Goal: Task Accomplishment & Management: Use online tool/utility

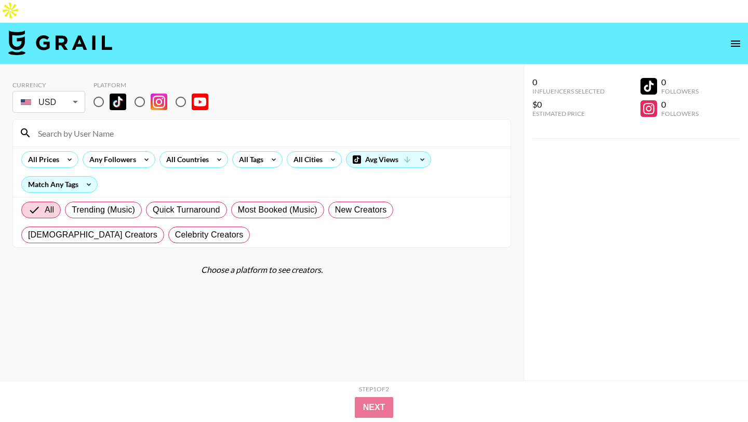
click at [101, 91] on input "radio" at bounding box center [99, 102] width 22 height 22
radio input "true"
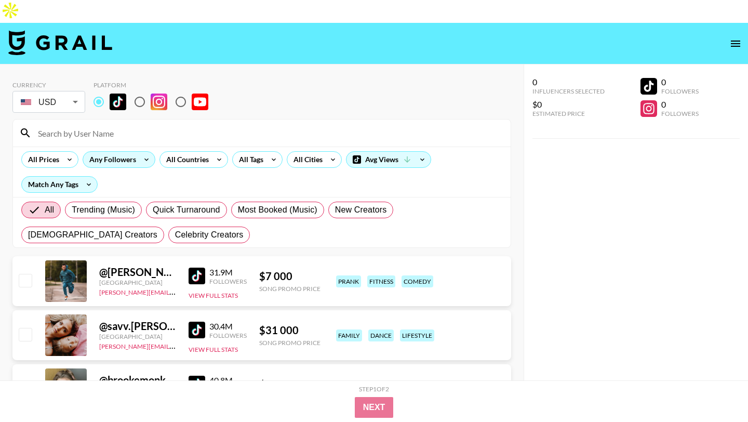
click at [132, 152] on div "Any Followers" at bounding box center [110, 160] width 55 height 16
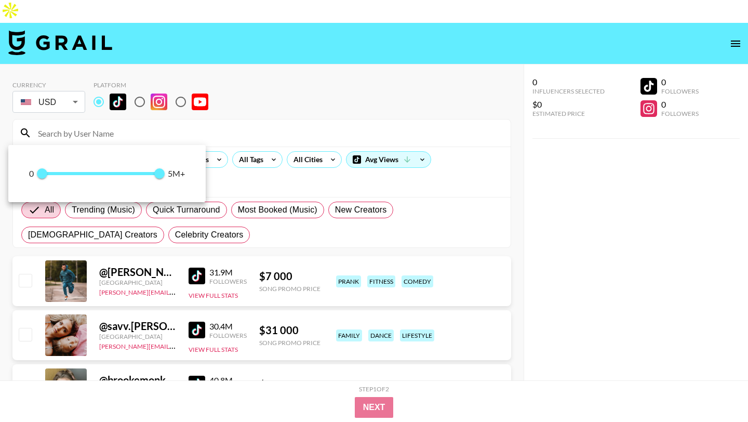
click at [194, 120] on div at bounding box center [374, 211] width 748 height 422
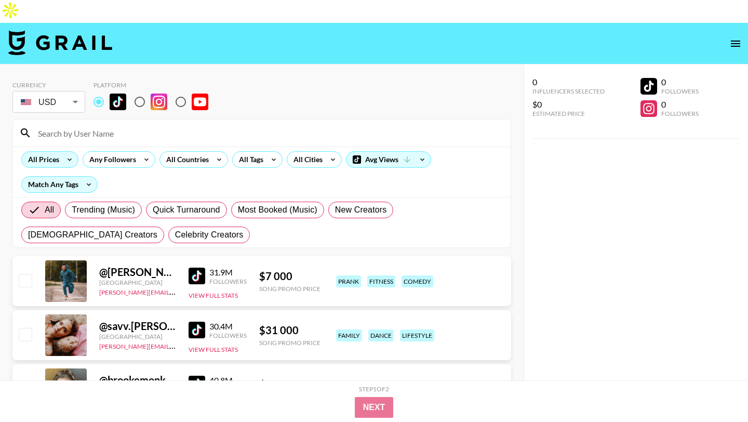
click at [63, 152] on icon at bounding box center [69, 160] width 17 height 16
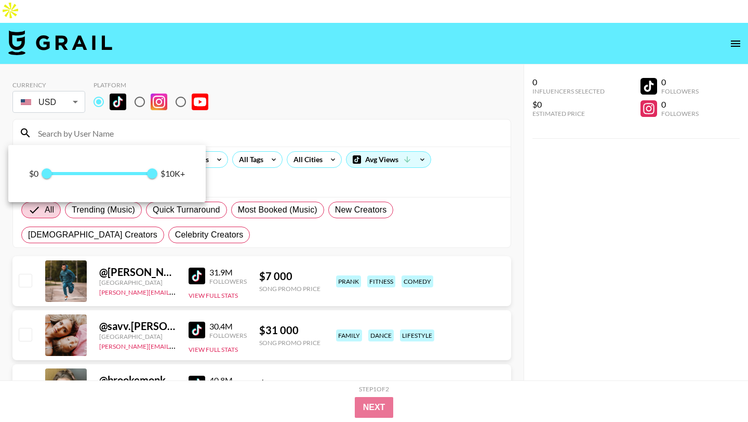
click at [59, 174] on span "0 10 000" at bounding box center [99, 174] width 105 height 16
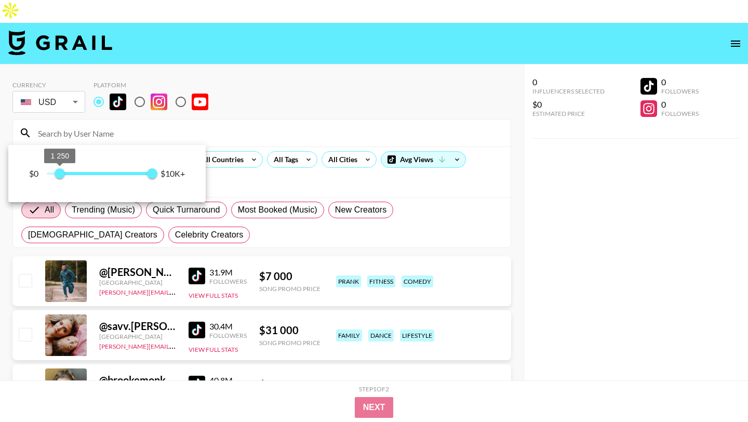
type input "1000"
click at [58, 174] on span "1 000" at bounding box center [57, 173] width 10 height 10
type input "4000"
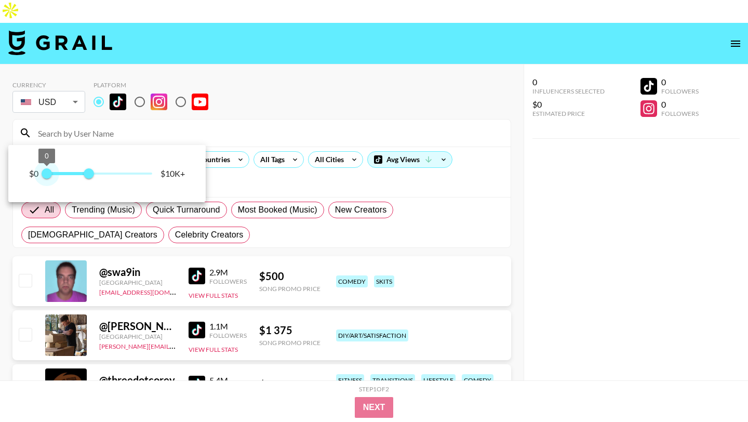
drag, startPoint x: 156, startPoint y: 178, endPoint x: 33, endPoint y: 178, distance: 122.5
click at [33, 178] on div "$0 0 4 000 $10K+" at bounding box center [107, 174] width 156 height 16
click at [64, 171] on span "0 4 000" at bounding box center [99, 174] width 105 height 16
type input "0"
drag, startPoint x: 63, startPoint y: 172, endPoint x: 40, endPoint y: 172, distance: 22.8
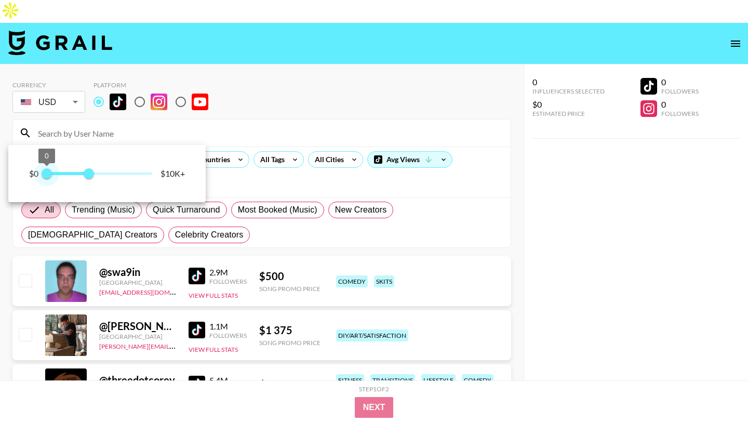
click at [42, 172] on span "0" at bounding box center [47, 173] width 10 height 10
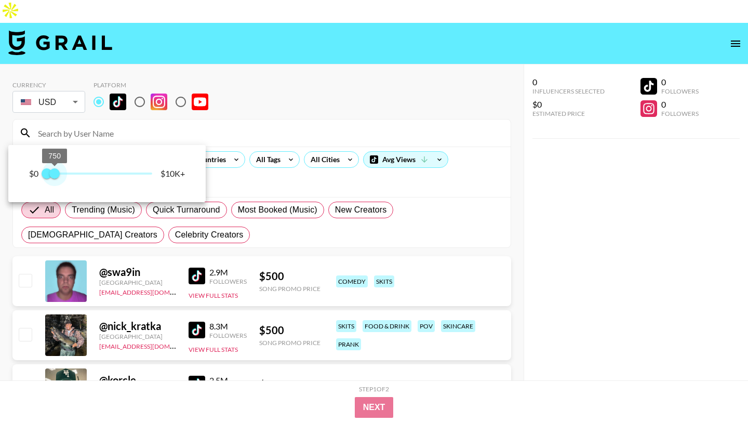
type input "500"
drag, startPoint x: 89, startPoint y: 173, endPoint x: 52, endPoint y: 172, distance: 37.4
click at [52, 172] on span "500" at bounding box center [52, 173] width 10 height 10
click at [286, 58] on div at bounding box center [374, 211] width 748 height 422
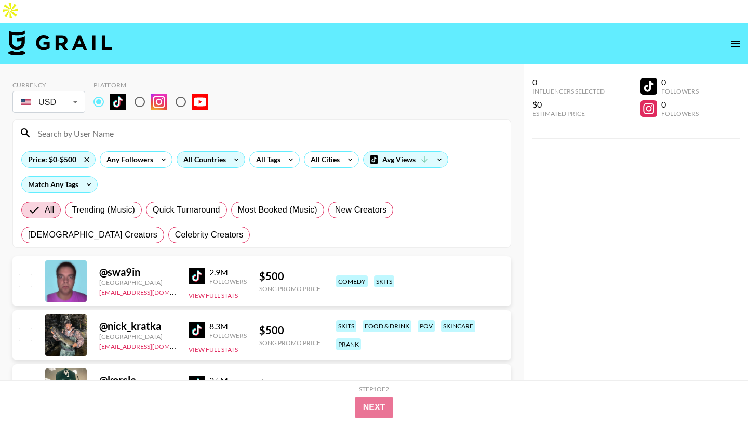
click at [238, 152] on icon at bounding box center [236, 160] width 17 height 16
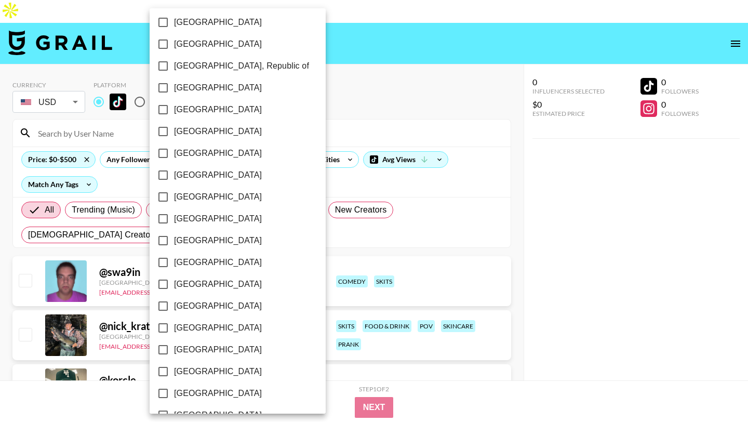
scroll to position [789, 0]
click at [213, 373] on span "[GEOGRAPHIC_DATA]" at bounding box center [218, 372] width 88 height 12
click at [174, 373] on input "[GEOGRAPHIC_DATA]" at bounding box center [163, 372] width 22 height 22
checkbox input "true"
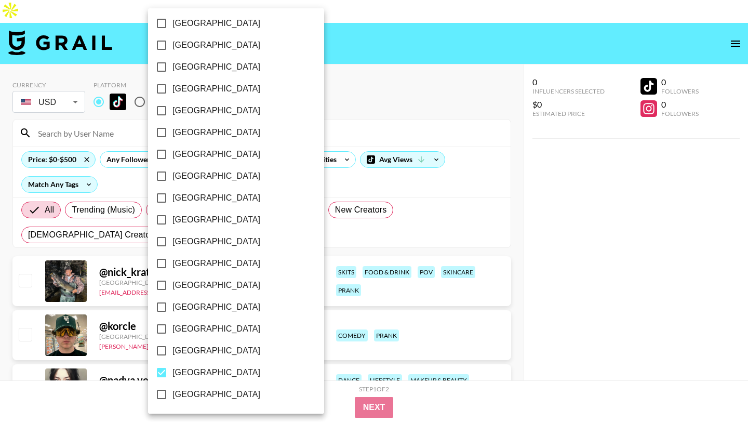
click at [337, 71] on div at bounding box center [374, 211] width 748 height 422
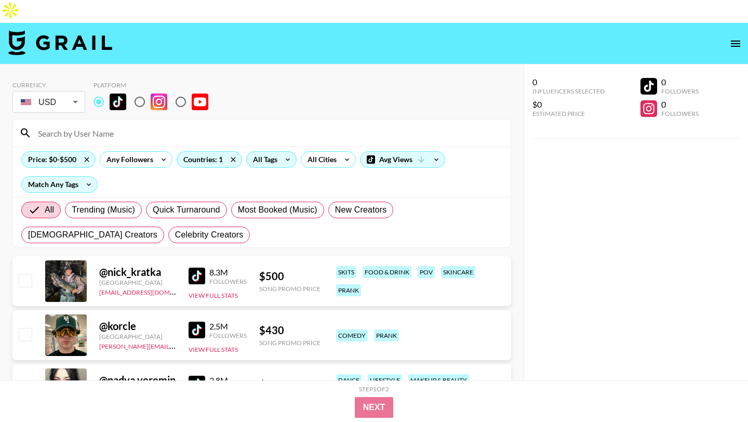
click at [288, 152] on icon at bounding box center [287, 160] width 17 height 16
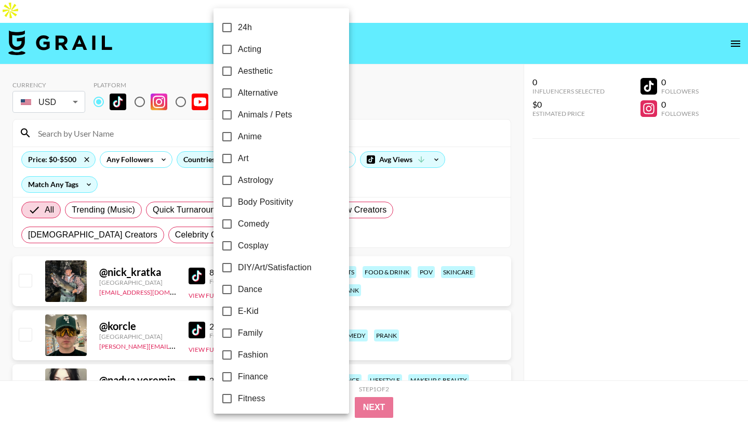
scroll to position [130, 0]
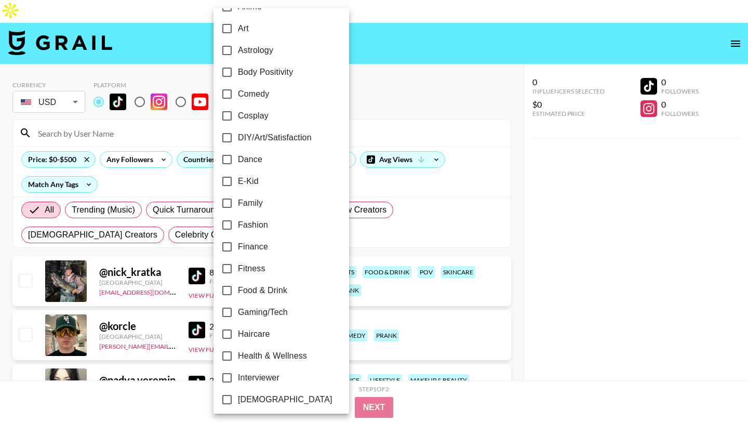
click at [362, 146] on div at bounding box center [374, 211] width 748 height 422
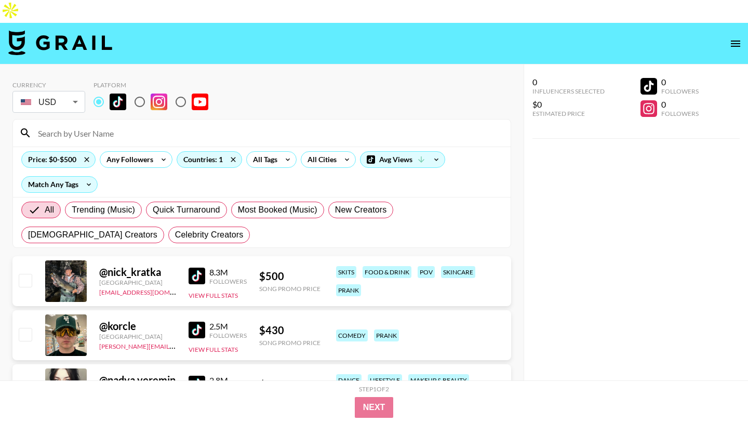
click at [283, 146] on div "Price: $0-$500 Any Followers Countries: 1 All Tags All Cities Avg Views Match A…" at bounding box center [261, 171] width 497 height 50
click at [283, 152] on icon at bounding box center [287, 160] width 17 height 16
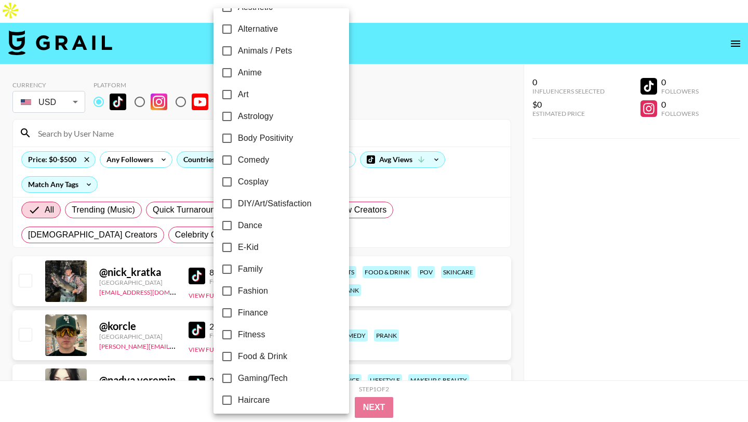
scroll to position [68, 0]
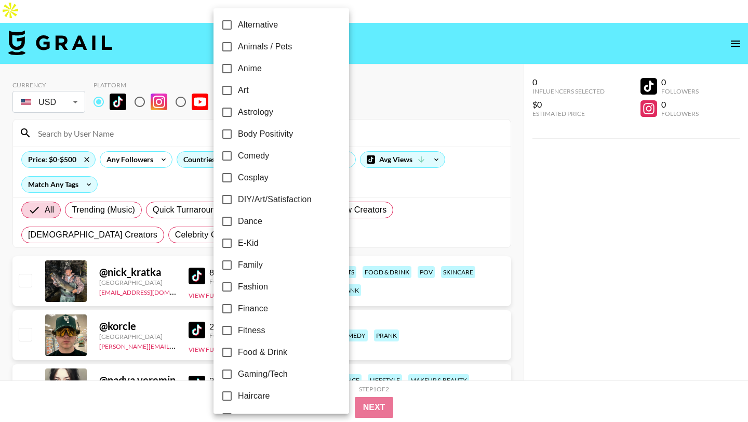
click at [264, 284] on span "Fashion" at bounding box center [253, 286] width 30 height 12
click at [238, 284] on input "Fashion" at bounding box center [227, 287] width 22 height 22
checkbox input "true"
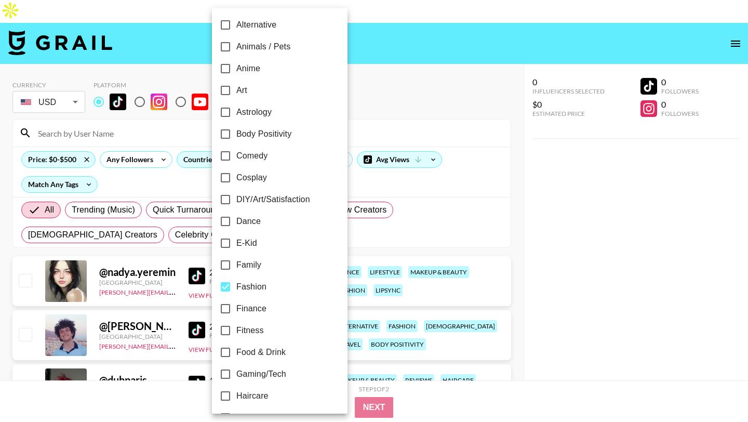
click at [367, 84] on div at bounding box center [374, 211] width 748 height 422
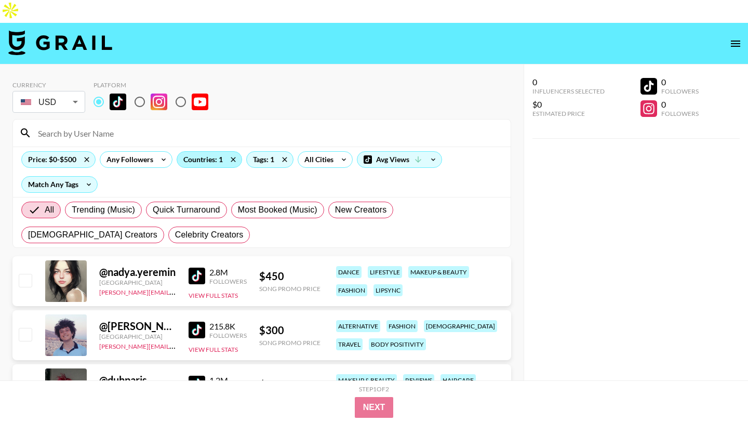
click at [219, 152] on div "Countries: 1" at bounding box center [209, 160] width 64 height 16
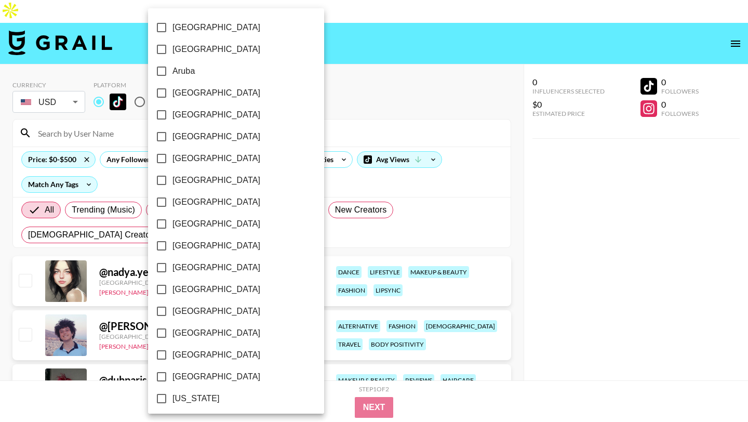
scroll to position [789, 0]
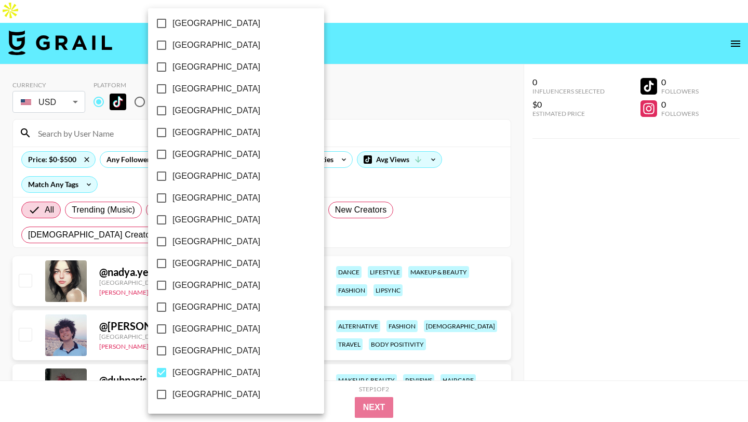
click at [188, 368] on span "[GEOGRAPHIC_DATA]" at bounding box center [216, 372] width 88 height 12
click at [172, 368] on input "[GEOGRAPHIC_DATA]" at bounding box center [162, 372] width 22 height 22
checkbox input "false"
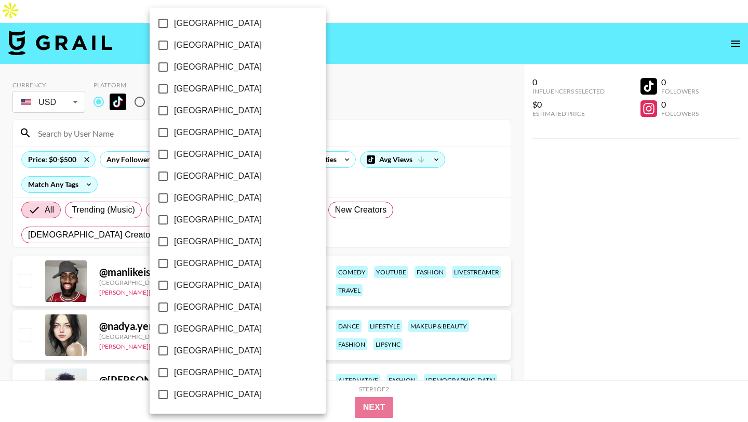
click at [332, 68] on div at bounding box center [374, 211] width 748 height 422
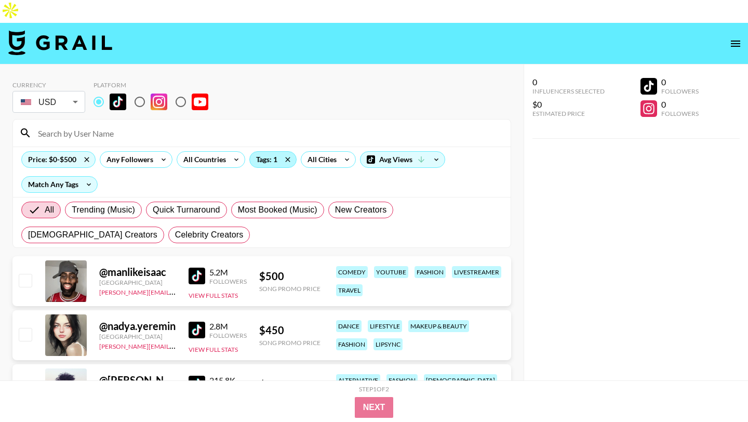
click at [267, 152] on div "Tags: 1" at bounding box center [273, 160] width 46 height 16
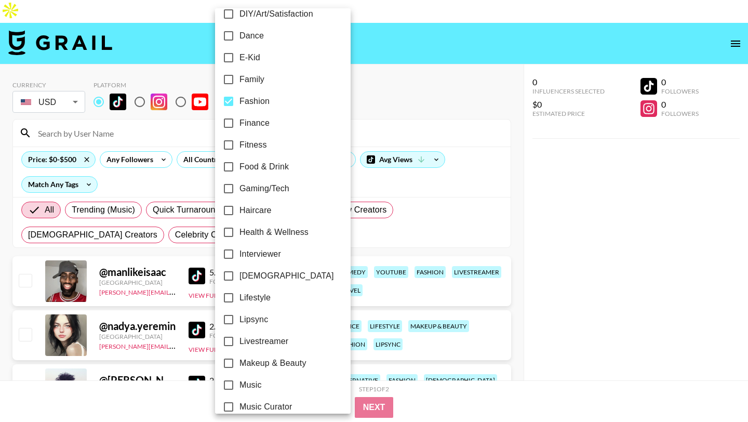
scroll to position [259, 0]
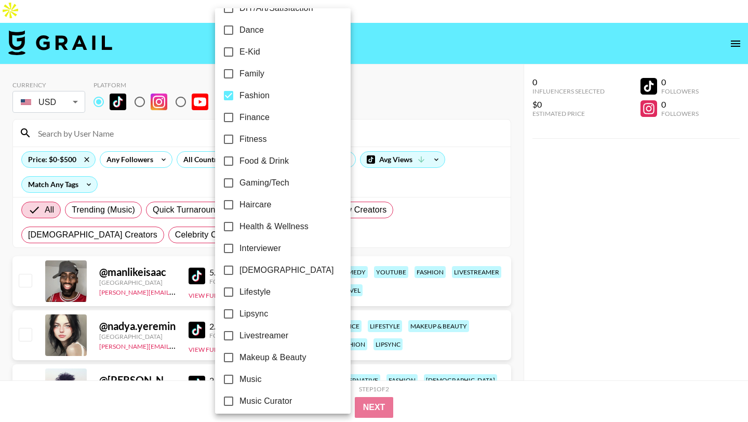
click at [270, 316] on label "Lipsync" at bounding box center [276, 314] width 116 height 22
click at [239, 316] on input "Lipsync" at bounding box center [229, 314] width 22 height 22
checkbox input "true"
click at [364, 90] on div at bounding box center [374, 211] width 748 height 422
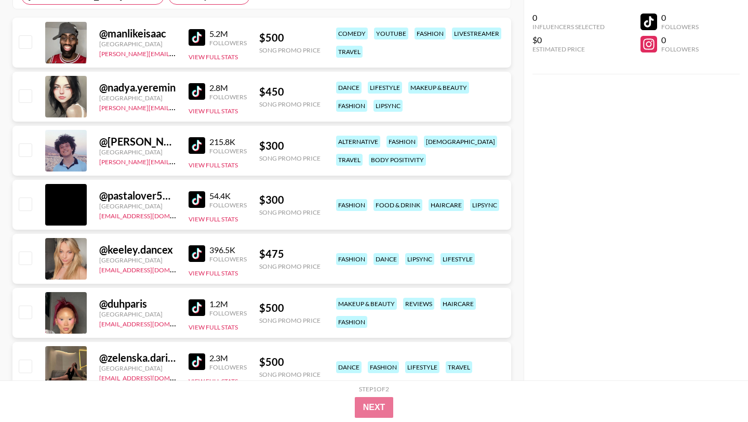
scroll to position [255, 0]
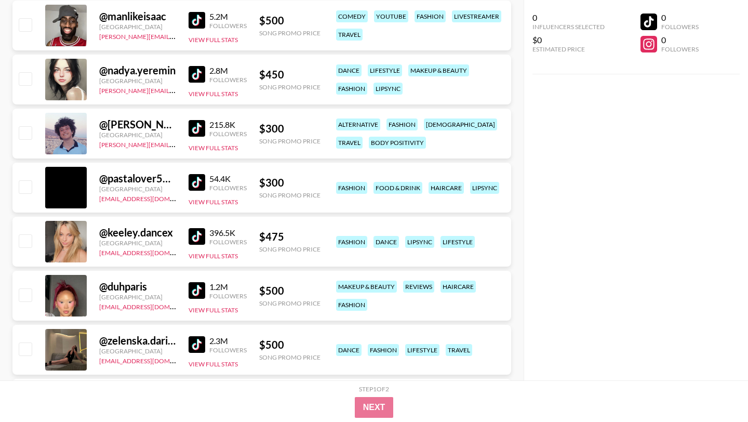
click at [191, 228] on img at bounding box center [196, 236] width 17 height 17
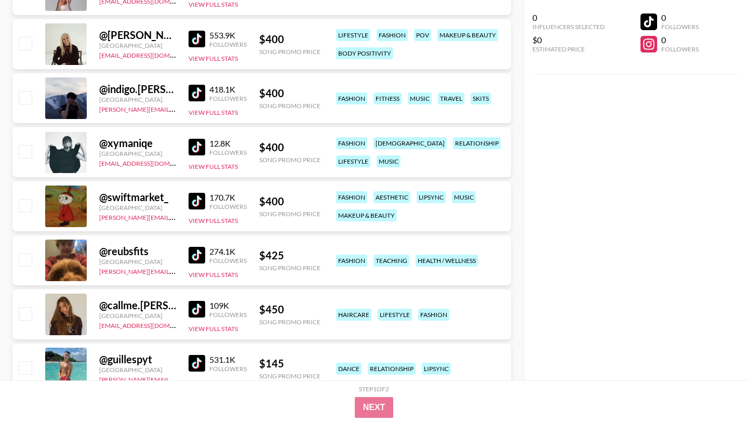
scroll to position [941, 0]
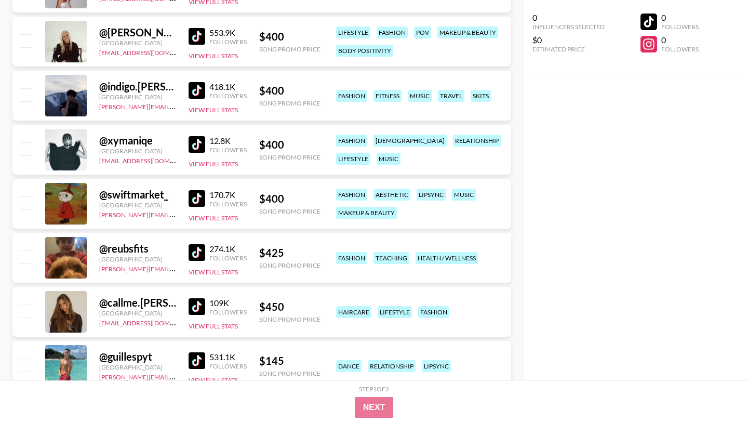
click at [195, 190] on img at bounding box center [196, 198] width 17 height 17
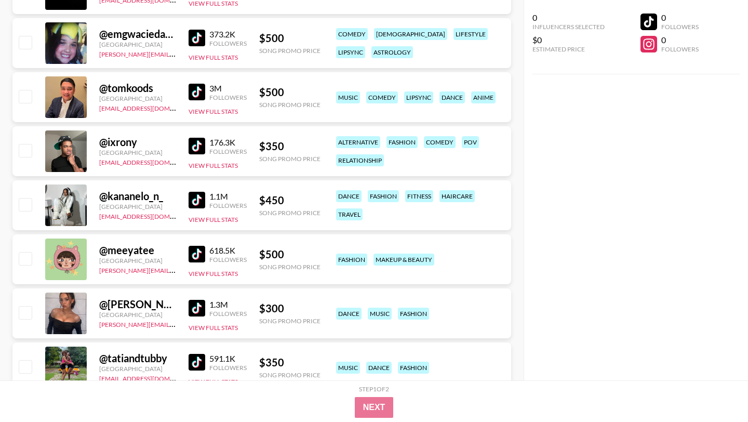
scroll to position [1534, 0]
click at [198, 191] on img at bounding box center [196, 199] width 17 height 17
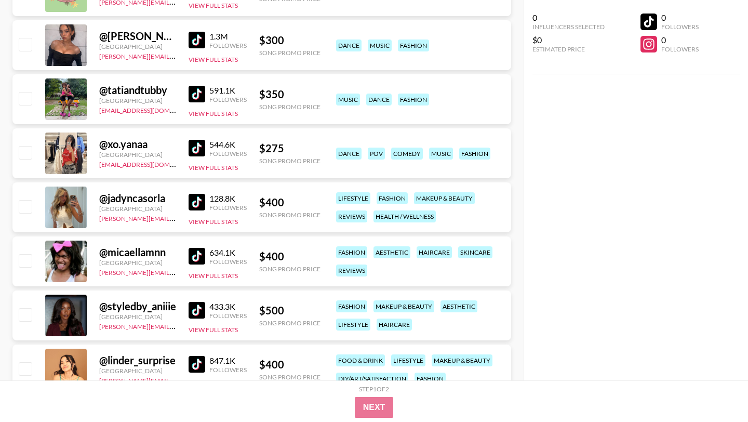
scroll to position [1804, 0]
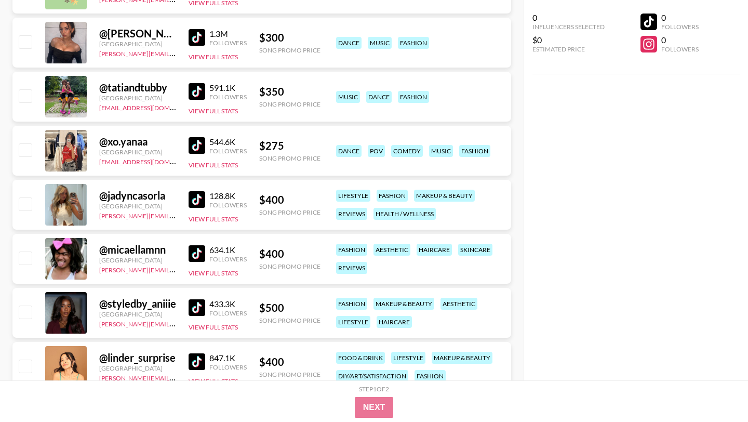
click at [197, 137] on img at bounding box center [196, 145] width 17 height 17
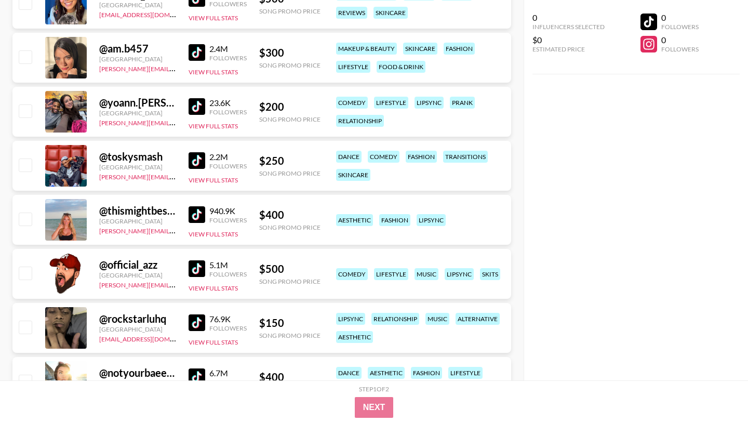
scroll to position [3008, 0]
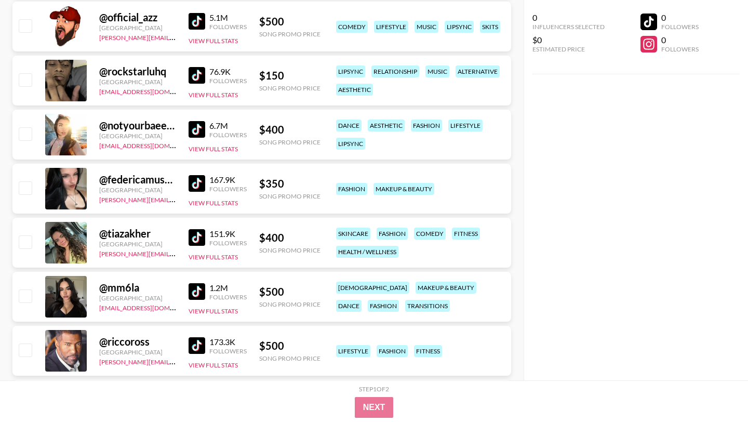
click at [195, 175] on img at bounding box center [196, 183] width 17 height 17
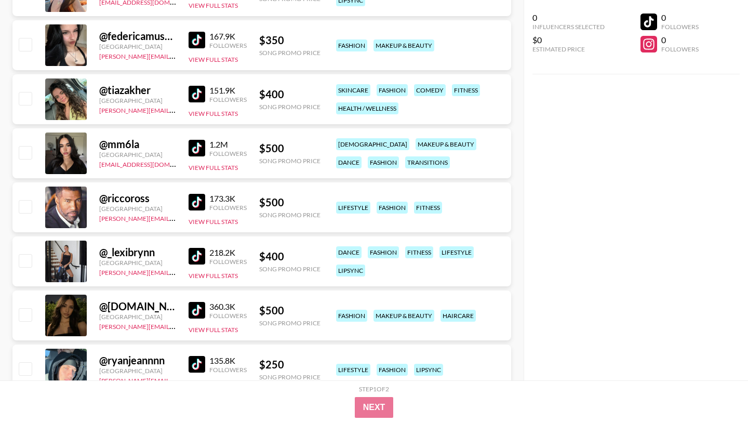
click at [196, 248] on img at bounding box center [196, 256] width 17 height 17
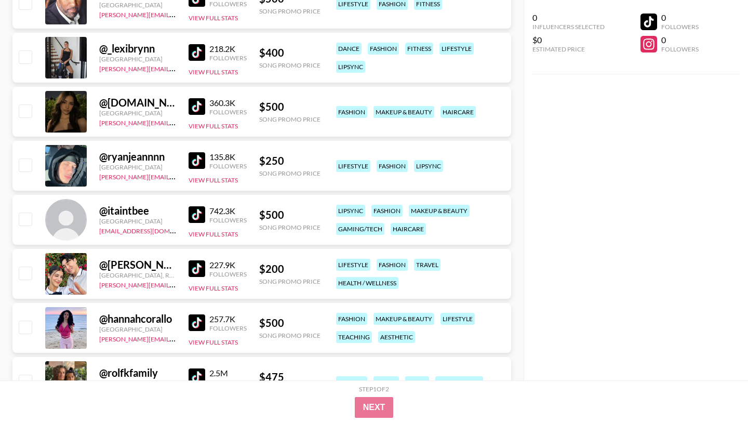
scroll to position [3508, 0]
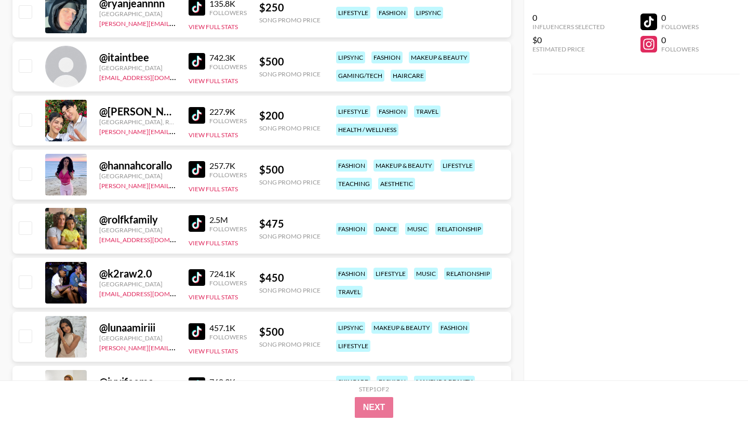
click at [194, 161] on img at bounding box center [196, 169] width 17 height 17
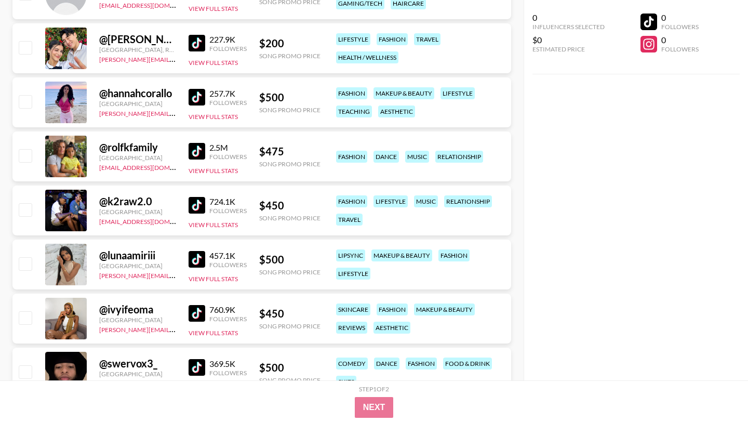
scroll to position [3655, 0]
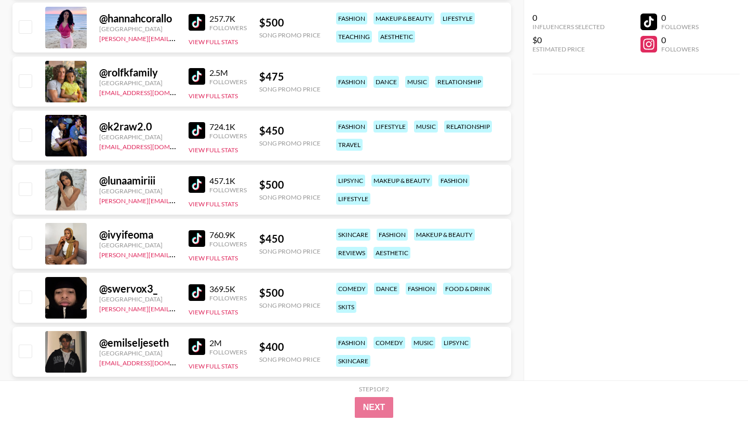
click at [195, 176] on img at bounding box center [196, 184] width 17 height 17
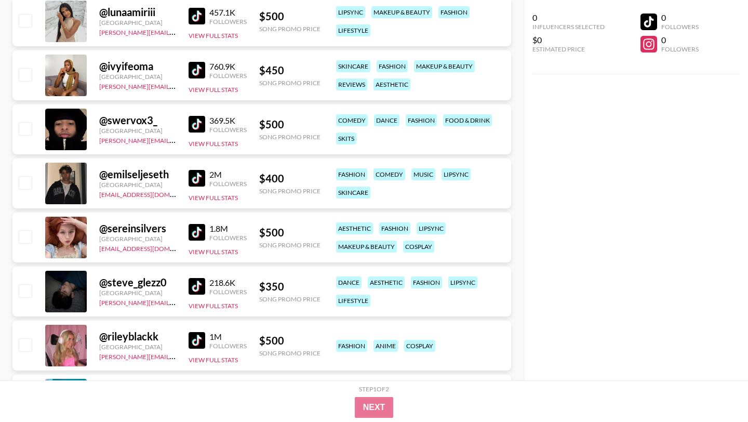
scroll to position [3835, 0]
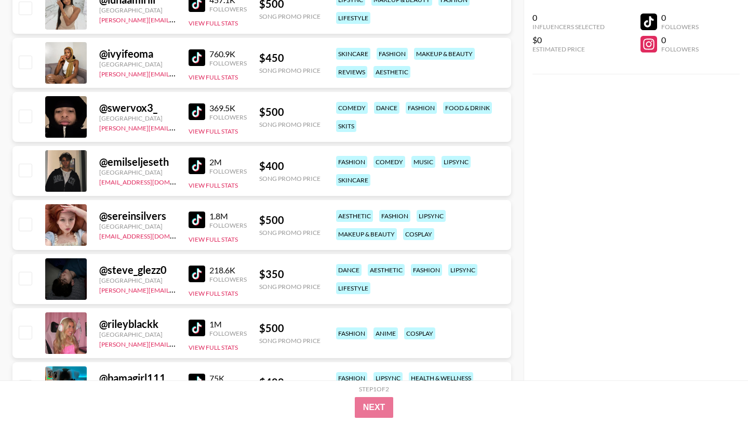
click at [188, 211] on img at bounding box center [196, 219] width 17 height 17
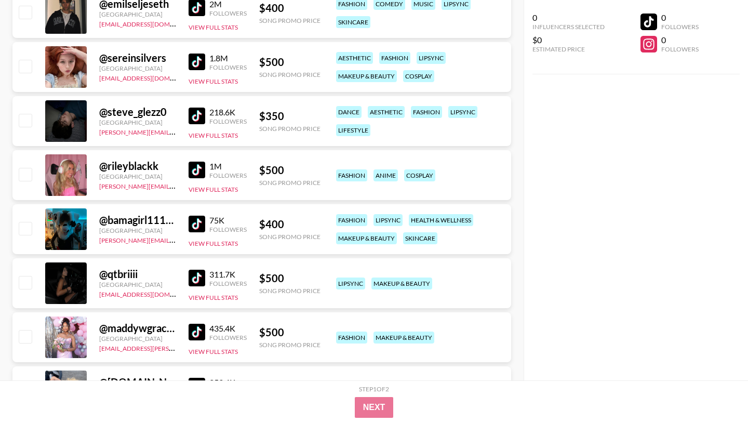
scroll to position [4139, 0]
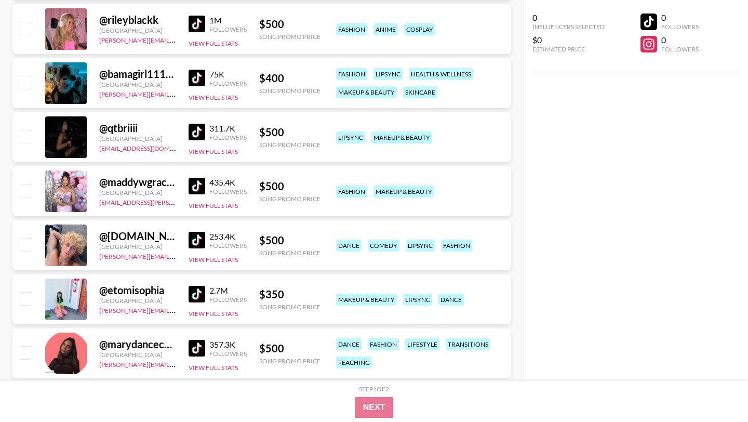
click at [195, 124] on img at bounding box center [196, 132] width 17 height 17
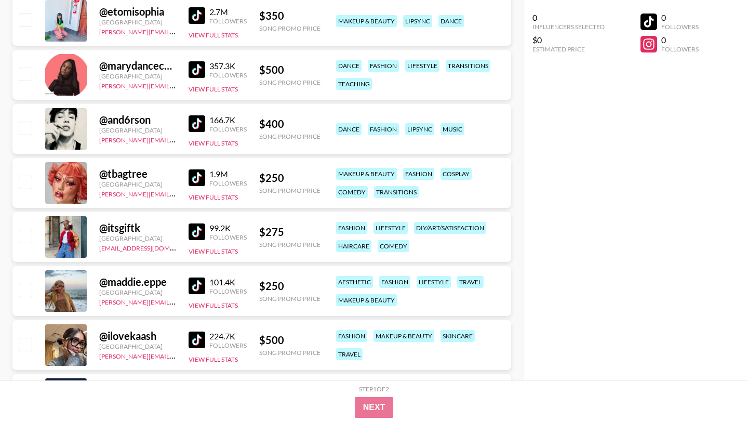
click at [206, 223] on link at bounding box center [198, 231] width 21 height 17
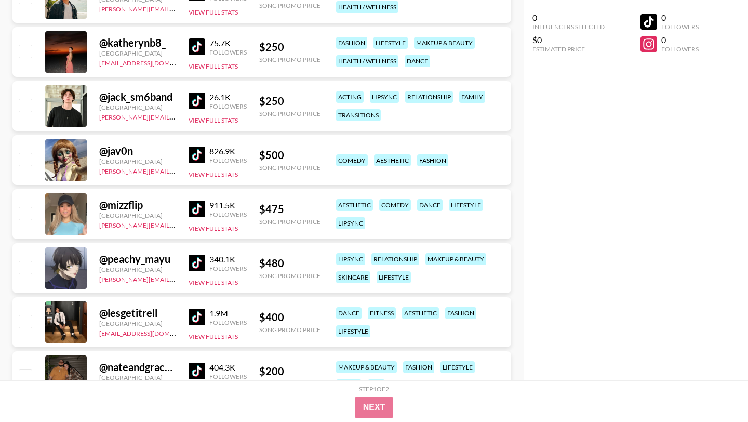
scroll to position [8685, 0]
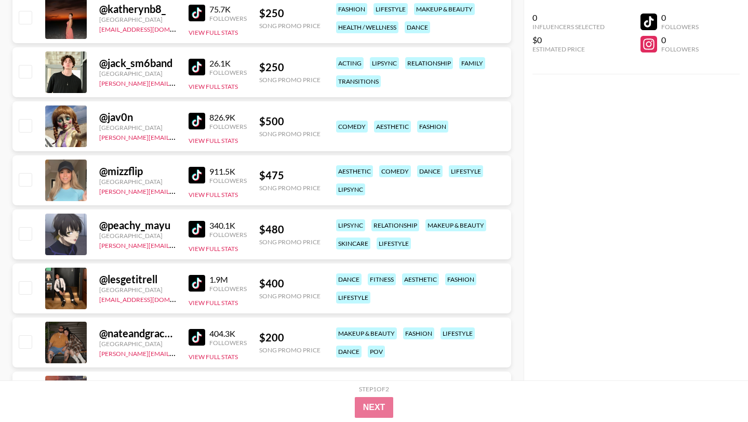
click at [199, 221] on img at bounding box center [196, 229] width 17 height 17
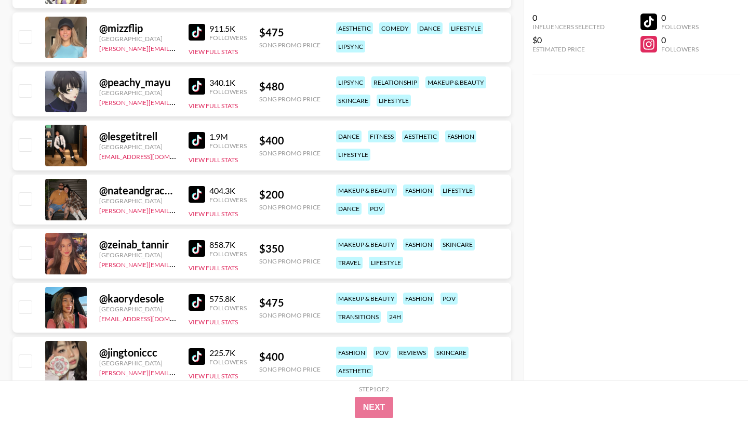
scroll to position [8947, 0]
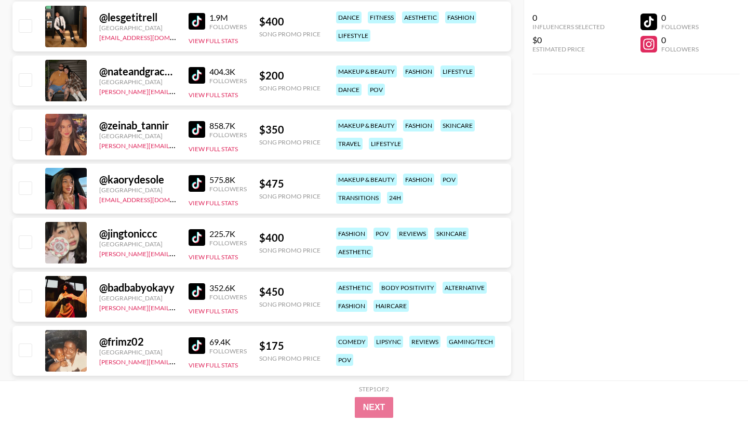
click at [201, 283] on img at bounding box center [196, 291] width 17 height 17
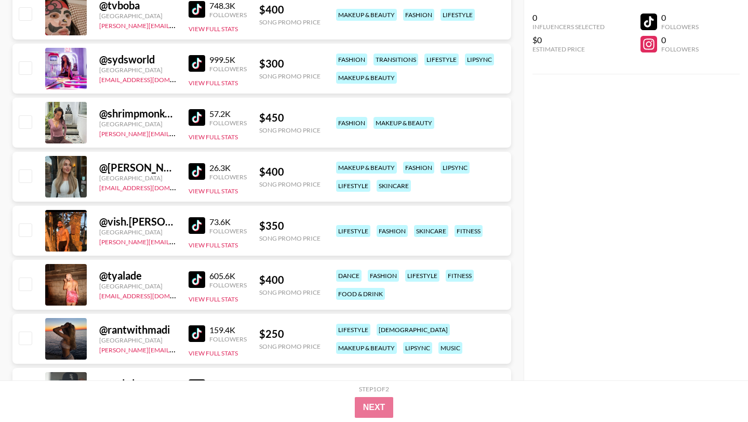
scroll to position [10148, 0]
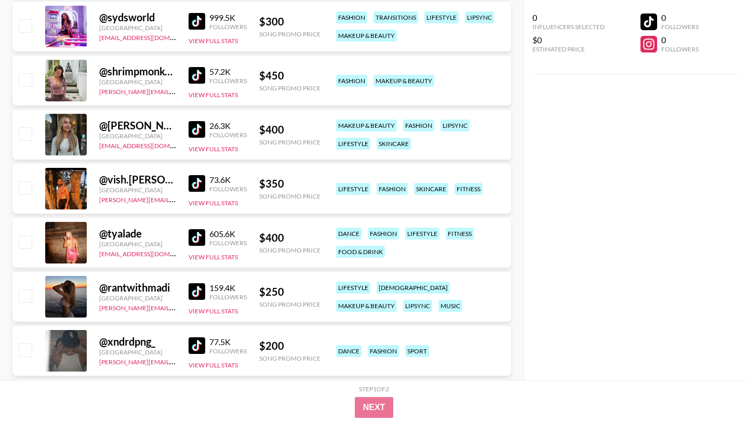
click at [201, 229] on img at bounding box center [196, 237] width 17 height 17
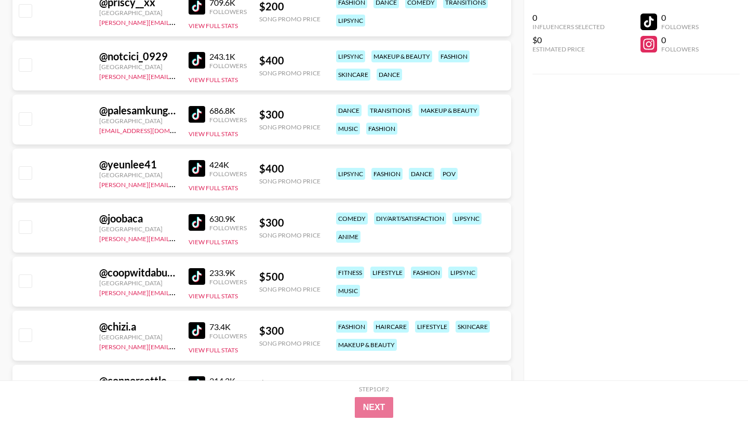
scroll to position [12346, 0]
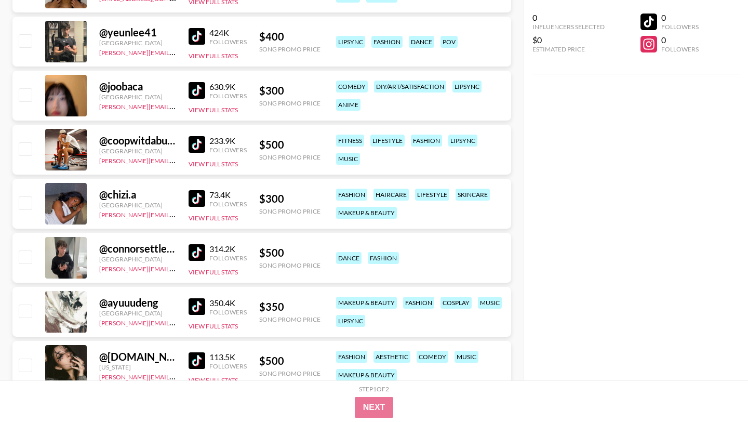
click at [196, 190] on img at bounding box center [196, 198] width 17 height 17
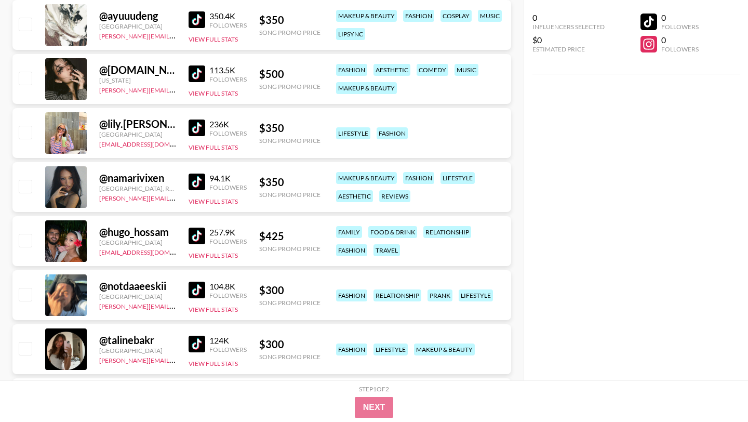
click at [188, 173] on img at bounding box center [196, 181] width 17 height 17
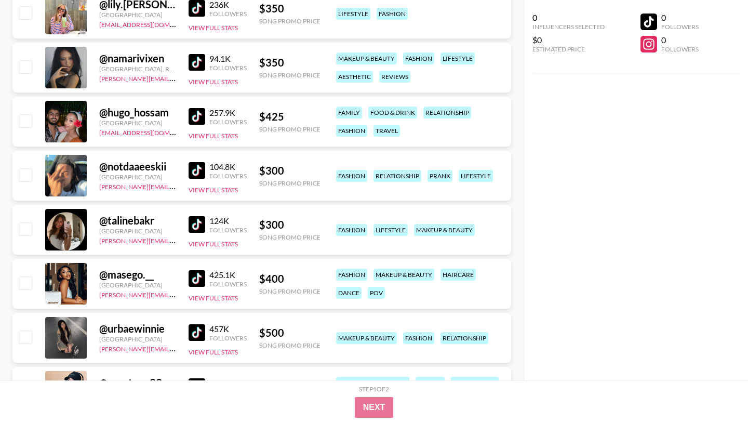
scroll to position [12828, 0]
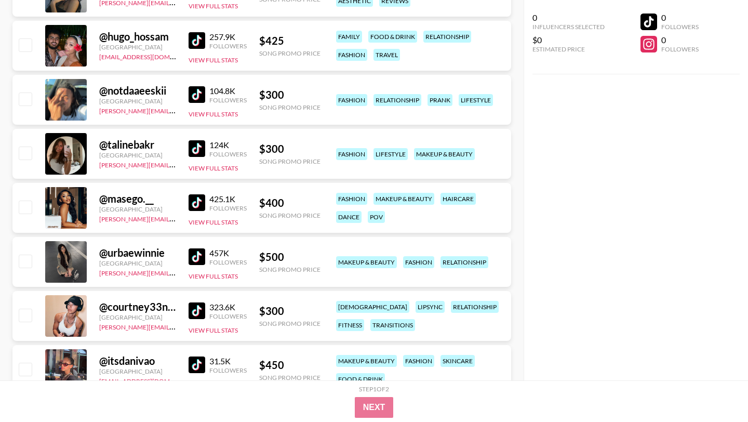
click at [198, 248] on img at bounding box center [196, 256] width 17 height 17
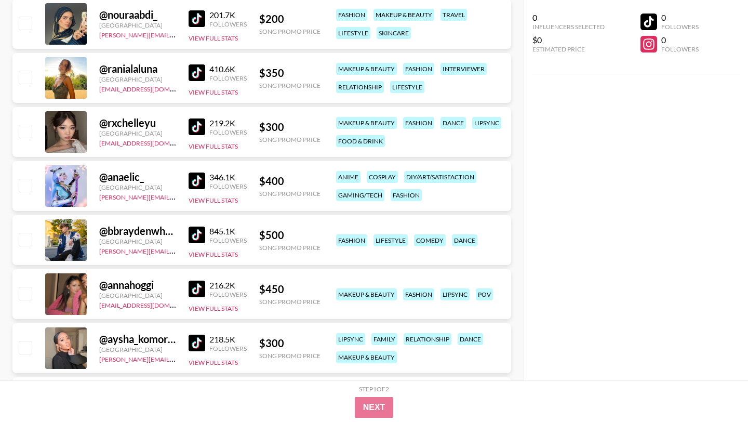
scroll to position [13521, 0]
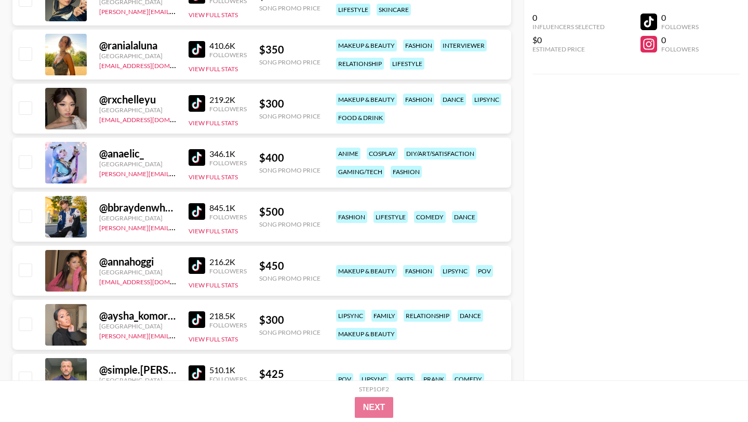
click at [188, 257] on img at bounding box center [196, 265] width 17 height 17
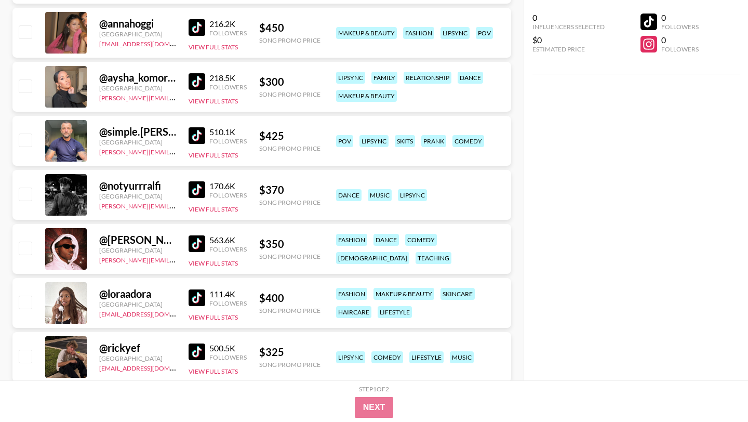
scroll to position [13789, 0]
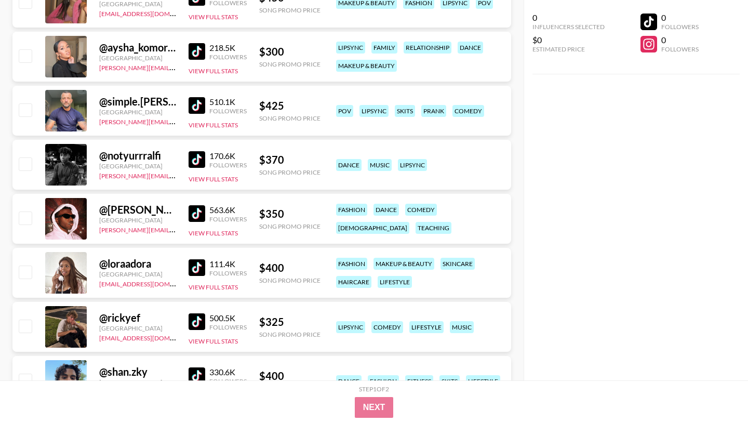
click at [199, 259] on img at bounding box center [196, 267] width 17 height 17
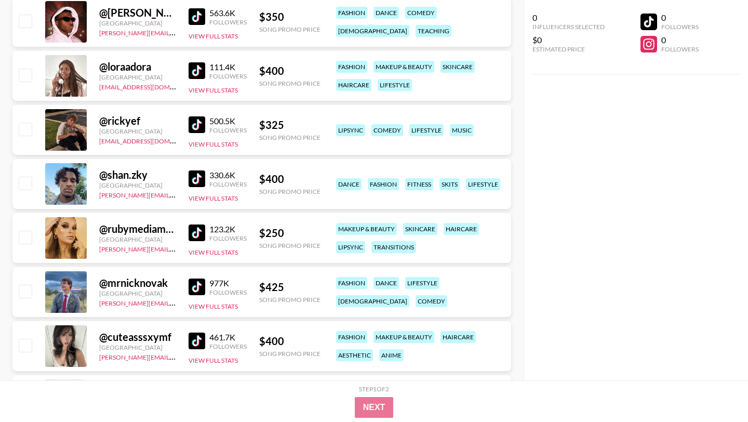
scroll to position [14016, 0]
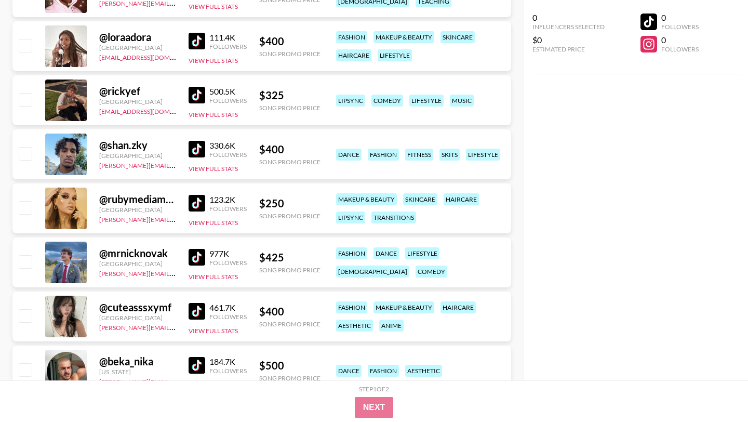
click at [195, 303] on img at bounding box center [196, 311] width 17 height 17
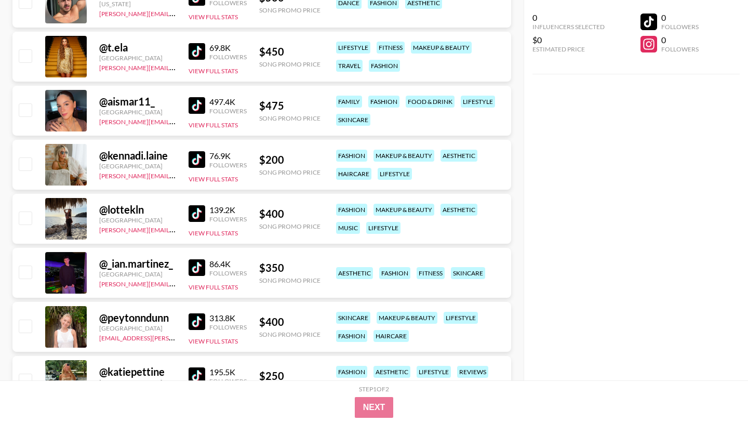
scroll to position [14656, 0]
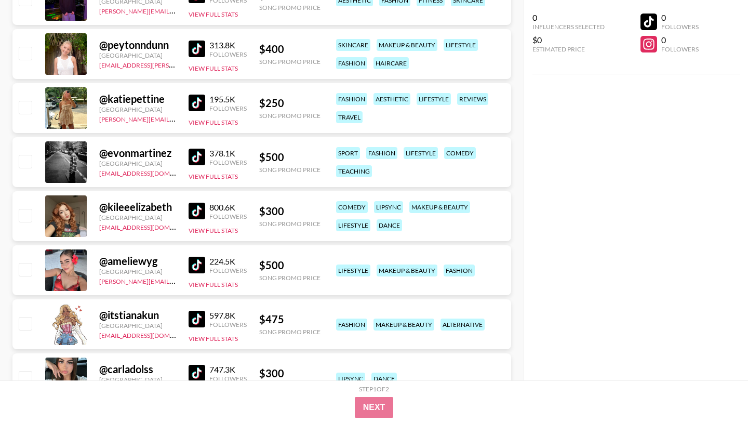
click at [193, 310] on img at bounding box center [196, 318] width 17 height 17
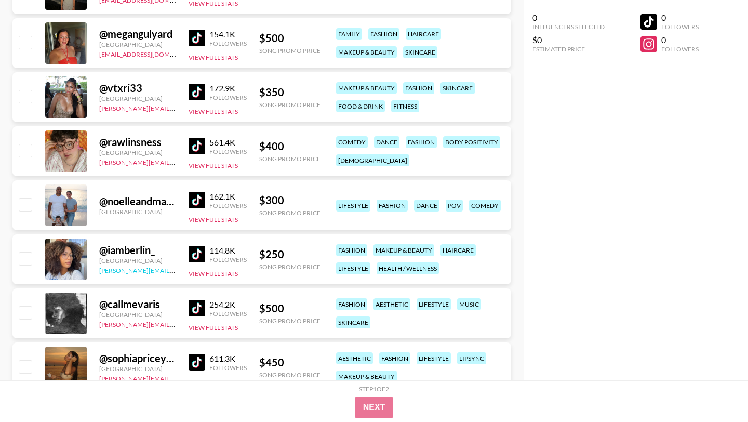
scroll to position [15566, 0]
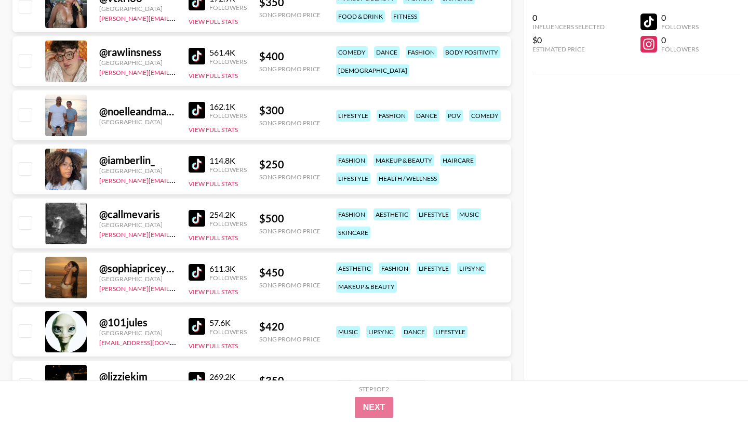
click at [193, 210] on img at bounding box center [196, 218] width 17 height 17
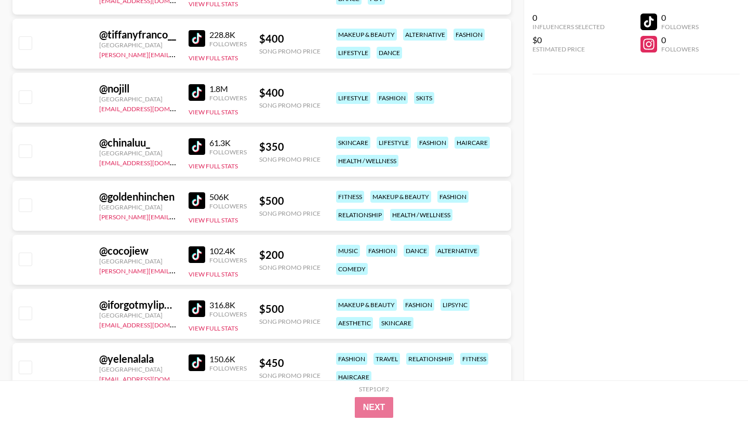
scroll to position [17630, 0]
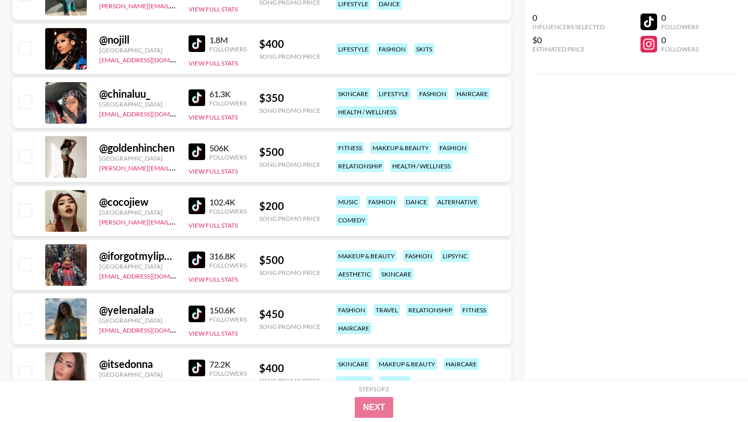
click at [200, 143] on img at bounding box center [196, 151] width 17 height 17
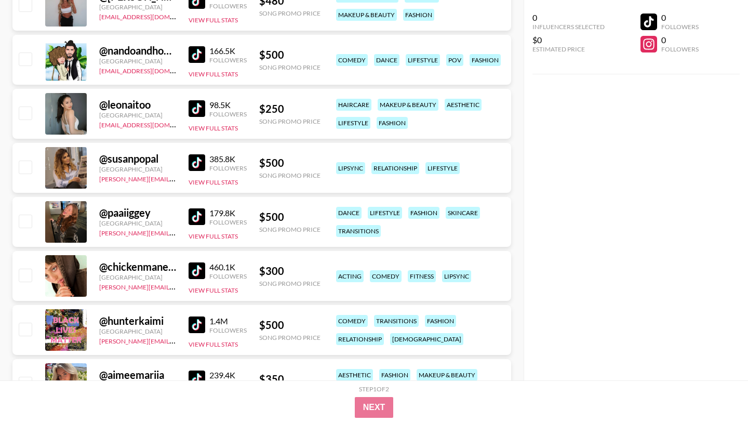
scroll to position [18540, 0]
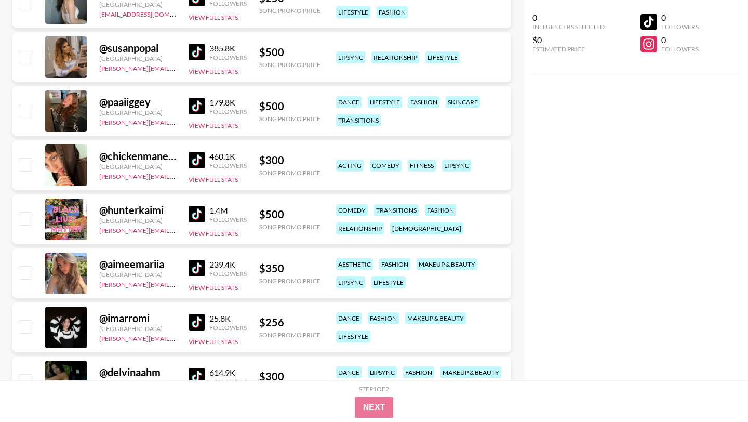
click at [196, 152] on img at bounding box center [196, 160] width 17 height 17
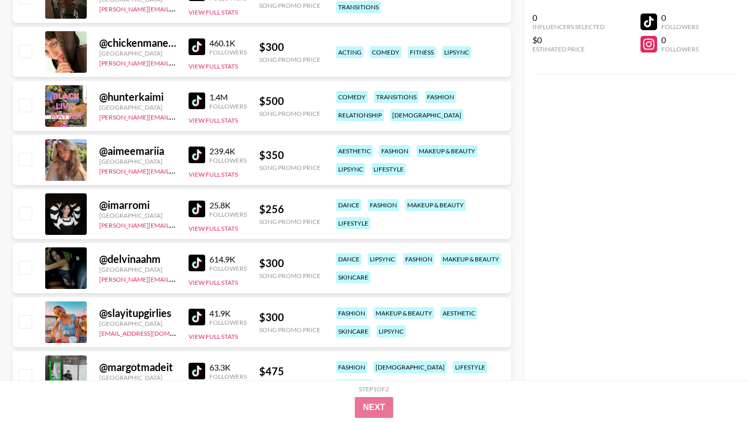
click at [195, 254] on img at bounding box center [196, 262] width 17 height 17
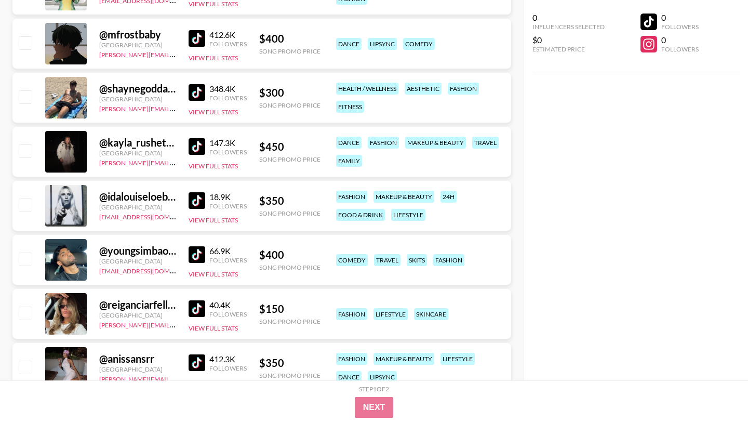
scroll to position [19614, 0]
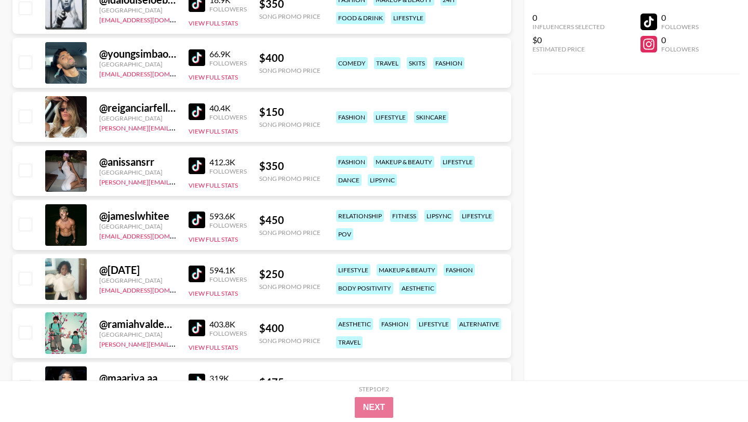
click at [200, 157] on img at bounding box center [196, 165] width 17 height 17
